Goal: Communication & Community: Answer question/provide support

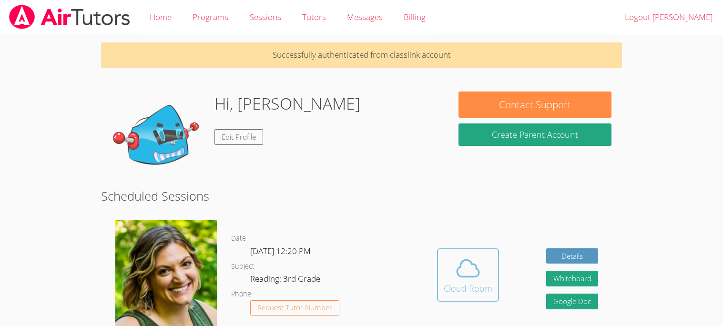
click at [471, 263] on icon at bounding box center [468, 268] width 22 height 17
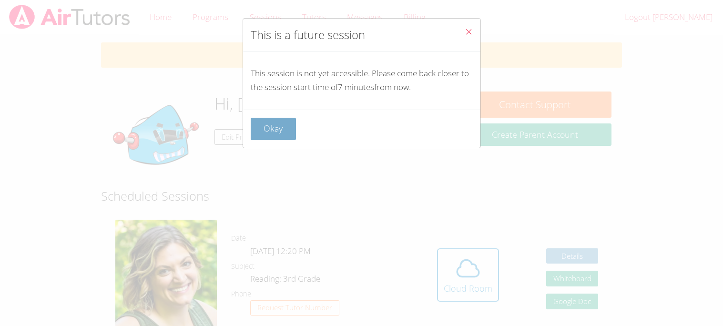
click at [265, 130] on button "Okay" at bounding box center [274, 129] width 46 height 22
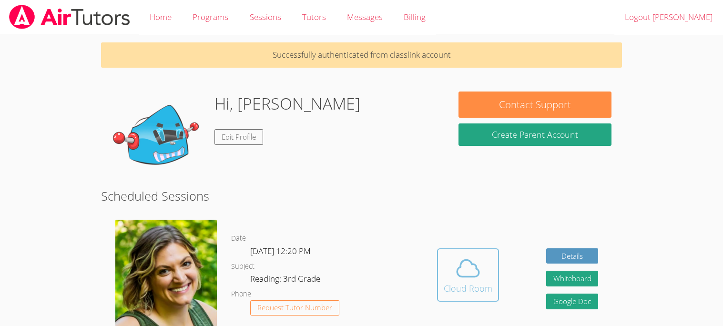
click at [495, 273] on button "Cloud Room" at bounding box center [468, 274] width 62 height 53
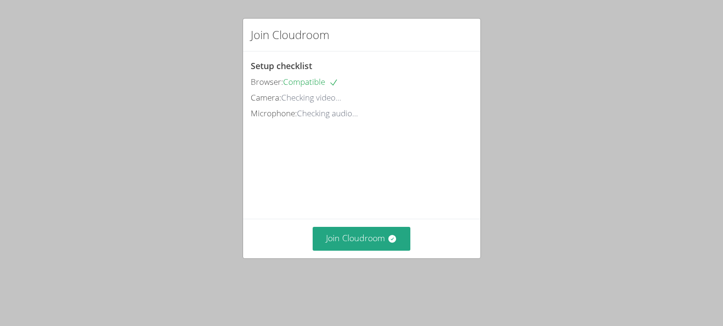
click at [377, 200] on video at bounding box center [322, 163] width 143 height 71
click at [375, 250] on button "Join Cloudroom" at bounding box center [362, 238] width 98 height 23
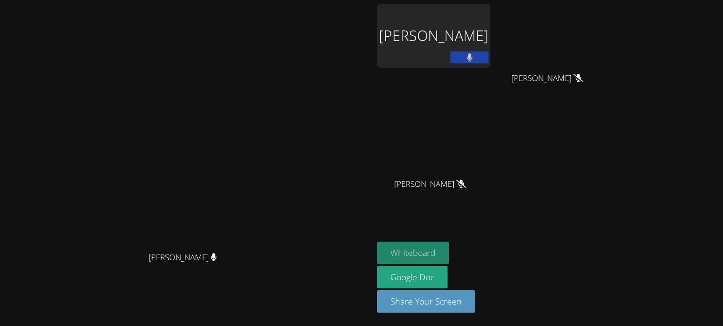
click at [420, 249] on button "Whiteboard" at bounding box center [413, 253] width 72 height 22
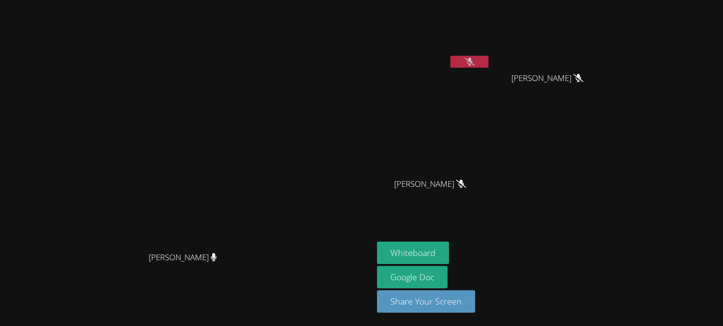
click at [258, 41] on video at bounding box center [186, 144] width 143 height 206
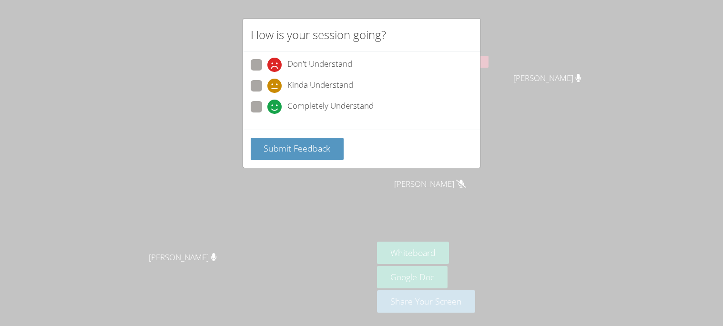
click at [264, 199] on div "How is your session going? Don't Understand Kinda Understand Completely Underst…" at bounding box center [361, 163] width 723 height 326
click at [271, 107] on icon at bounding box center [274, 107] width 14 height 14
click at [271, 107] on input "Completely Understand" at bounding box center [271, 105] width 8 height 8
radio input "true"
click at [270, 152] on span "Submit Feedback" at bounding box center [296, 147] width 67 height 11
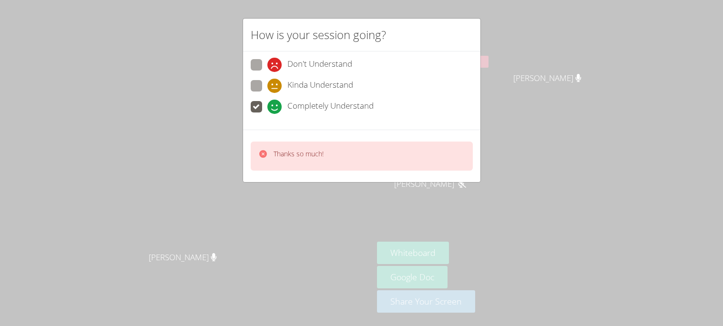
click at [298, 155] on p "Thanks so much!" at bounding box center [298, 154] width 50 height 10
click at [273, 17] on div "How is your session going? Don't Understand Kinda Understand Completely Underst…" at bounding box center [361, 163] width 723 height 326
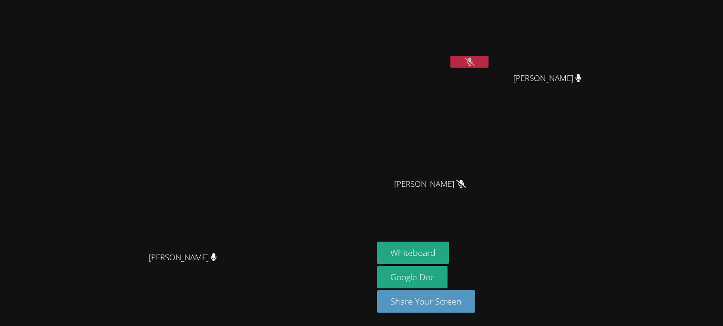
click at [488, 67] on button at bounding box center [469, 62] width 38 height 12
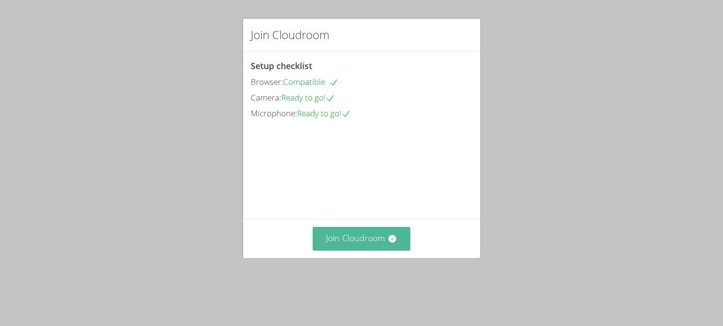
click at [344, 250] on button "Join Cloudroom" at bounding box center [362, 238] width 98 height 23
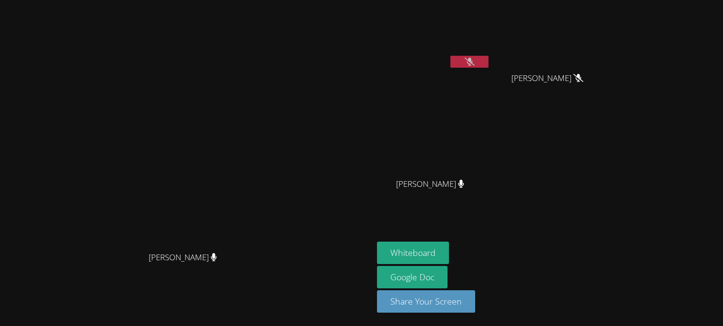
click at [488, 65] on button at bounding box center [469, 62] width 38 height 12
click at [450, 56] on button at bounding box center [469, 62] width 38 height 12
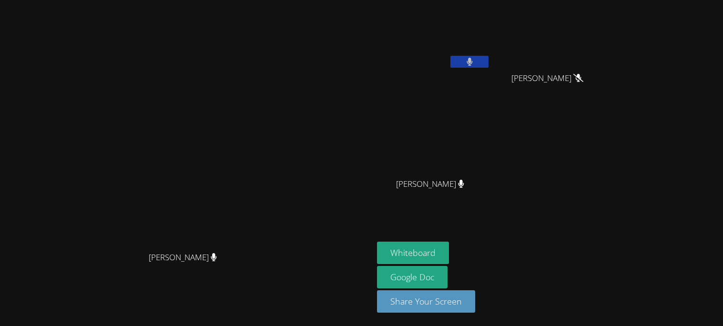
click at [450, 56] on button at bounding box center [469, 62] width 38 height 12
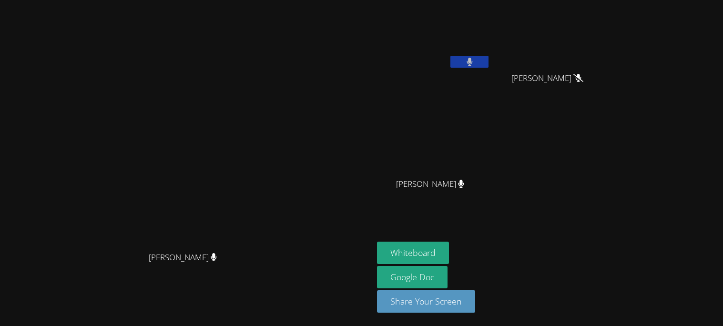
click at [450, 56] on button at bounding box center [469, 62] width 38 height 12
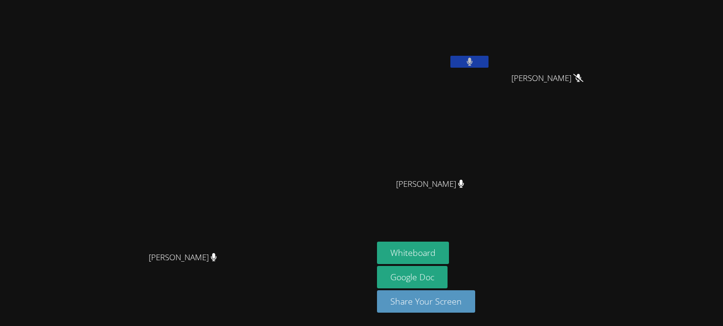
click at [450, 56] on button at bounding box center [469, 62] width 38 height 12
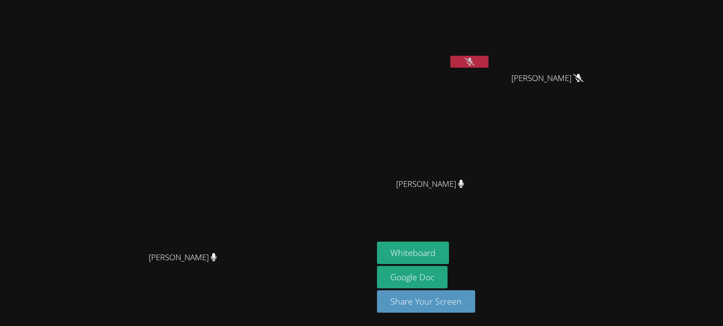
click at [450, 56] on button at bounding box center [469, 62] width 38 height 12
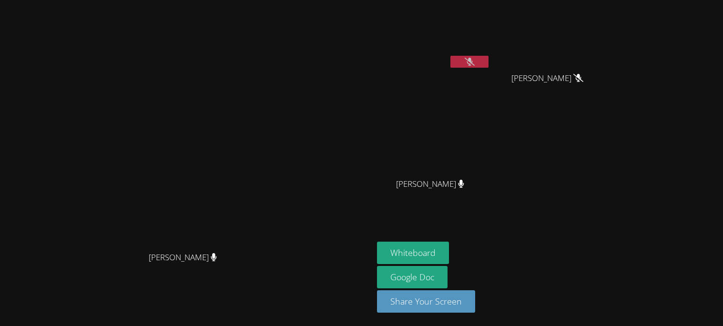
click at [450, 56] on button at bounding box center [469, 62] width 38 height 12
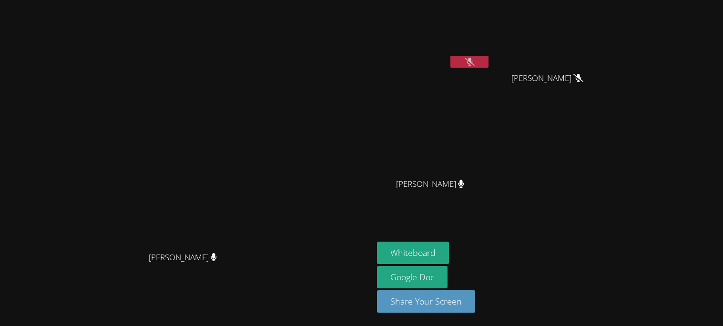
click at [450, 56] on button at bounding box center [469, 62] width 38 height 12
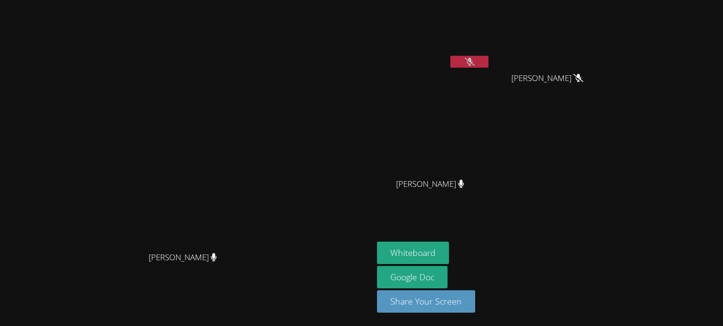
click at [450, 56] on button at bounding box center [469, 62] width 38 height 12
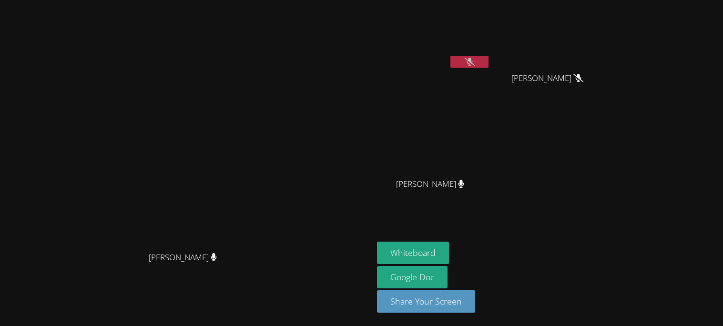
click at [450, 56] on button at bounding box center [469, 62] width 38 height 12
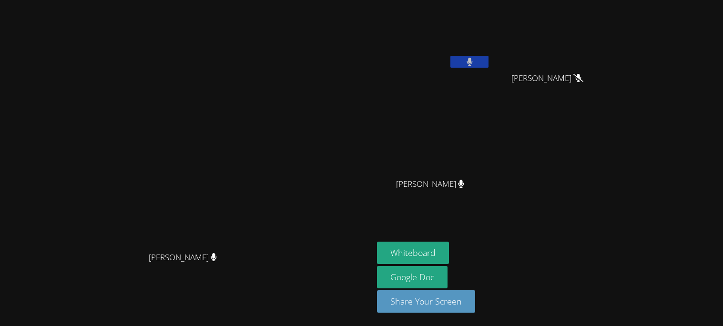
click at [450, 56] on button at bounding box center [469, 62] width 38 height 12
click at [488, 60] on button at bounding box center [469, 62] width 38 height 12
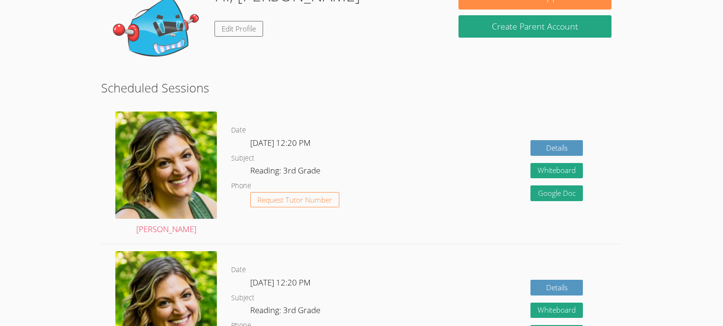
scroll to position [79, 0]
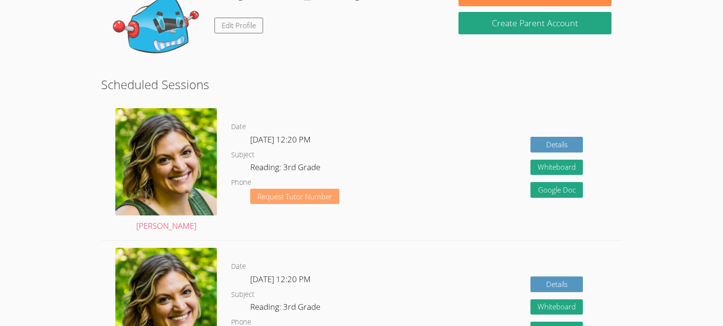
click at [292, 193] on span "Request Tutor Number" at bounding box center [294, 196] width 75 height 7
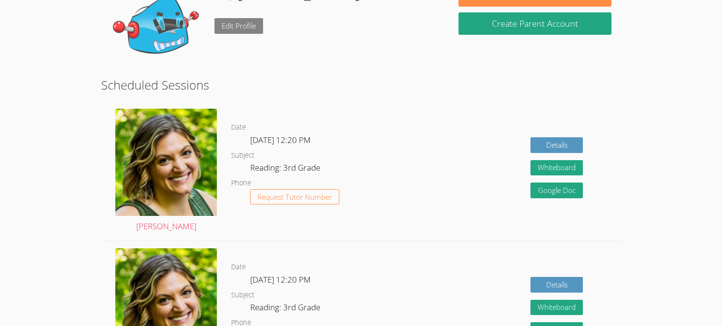
scroll to position [78, 0]
